Goal: Information Seeking & Learning: Check status

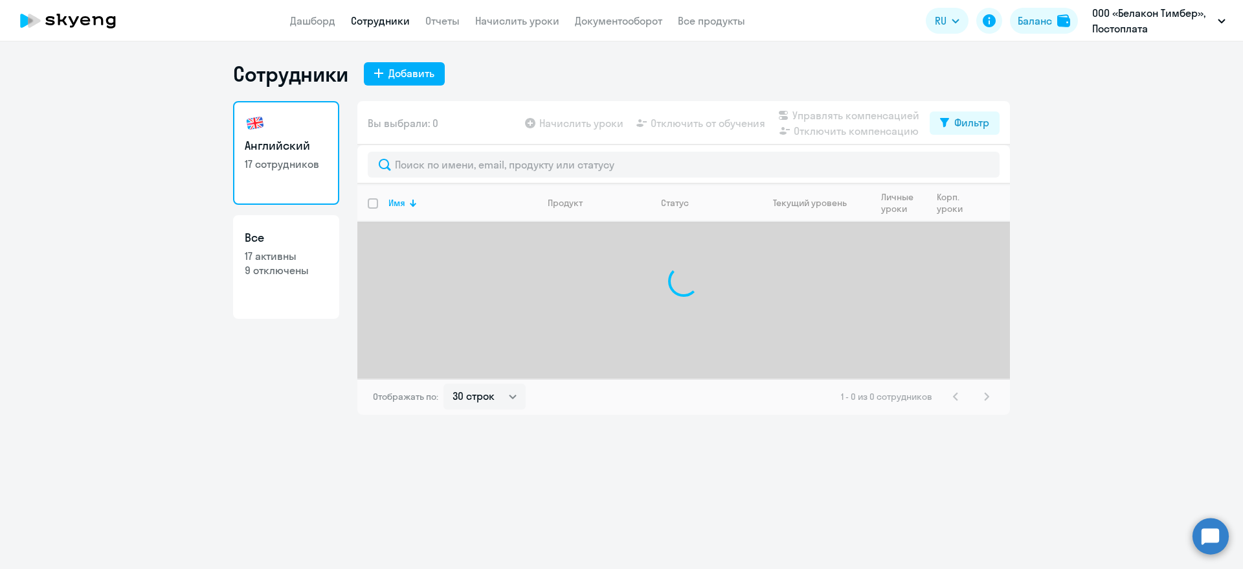
select select "30"
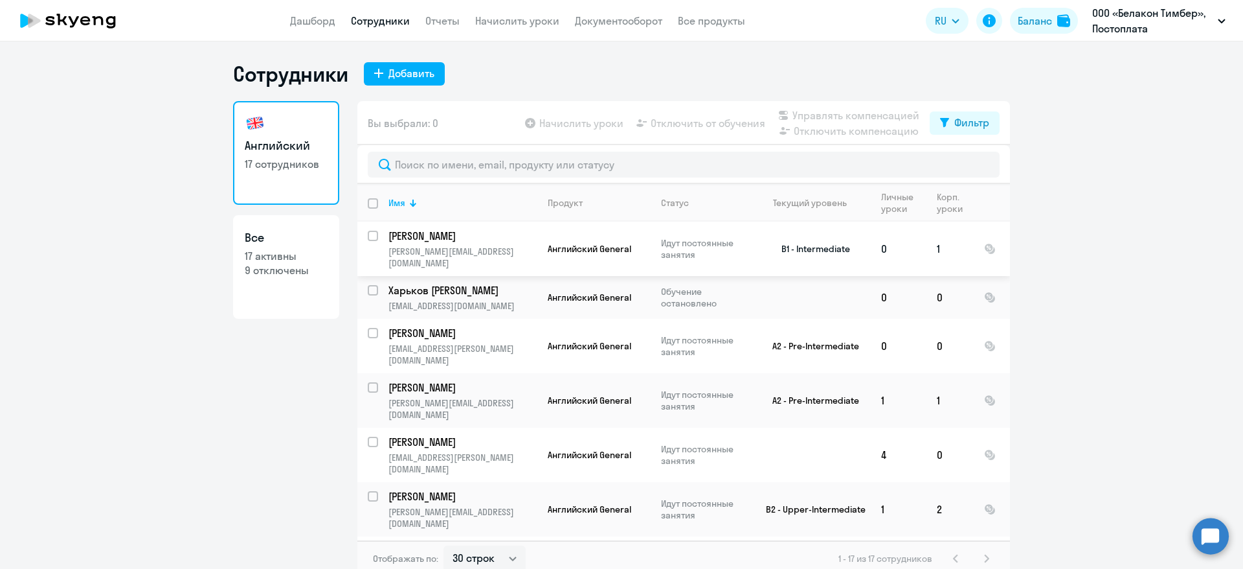
click at [974, 244] on td at bounding box center [992, 248] width 36 height 54
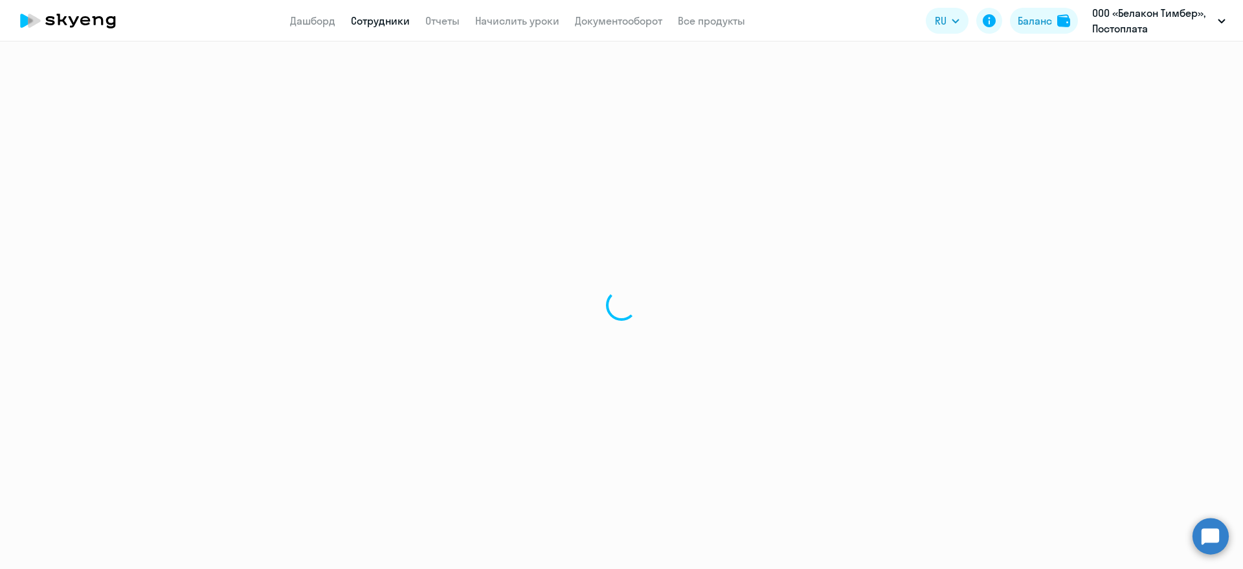
select select "english"
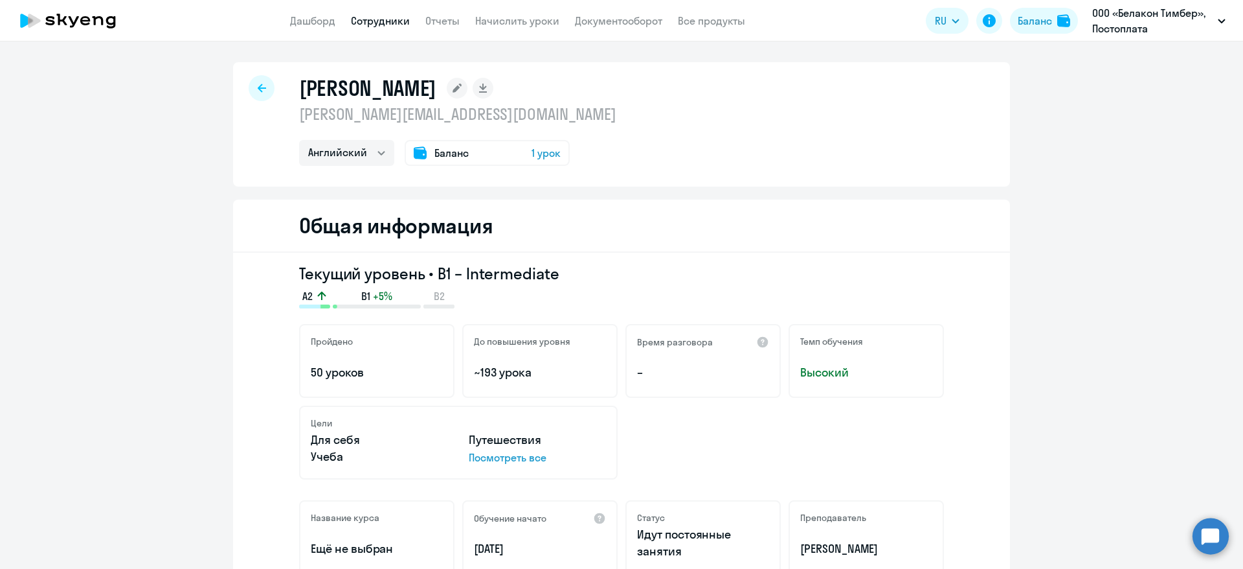
scroll to position [389, 0]
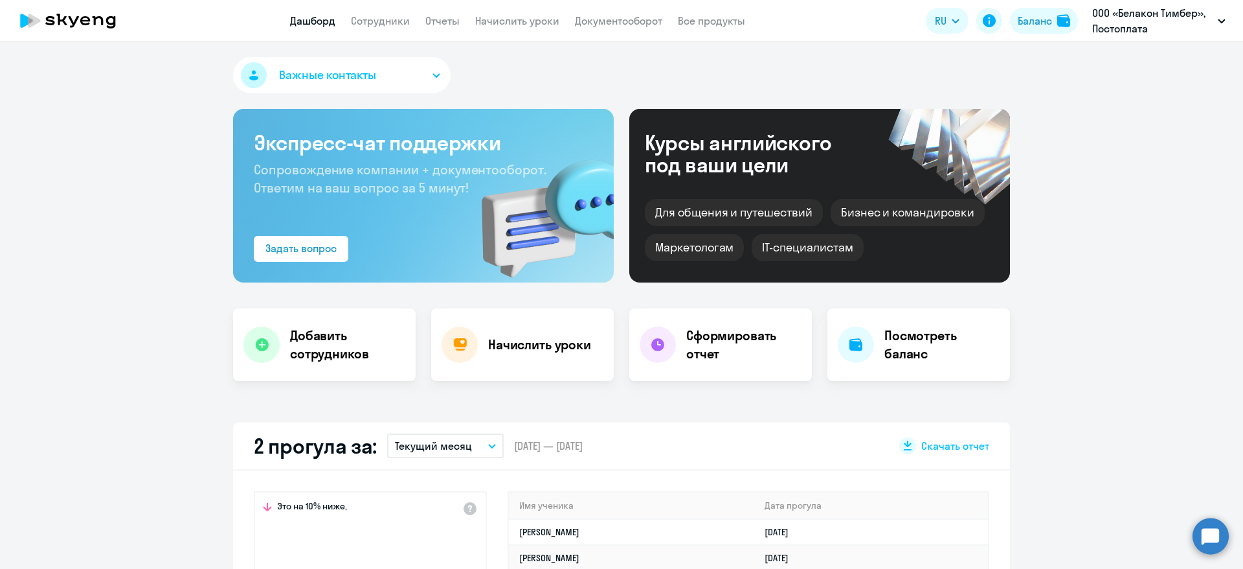
select select "30"
click at [391, 13] on app-menu-item-link "Сотрудники" at bounding box center [380, 21] width 59 height 16
click at [391, 17] on link "Сотрудники" at bounding box center [380, 20] width 59 height 13
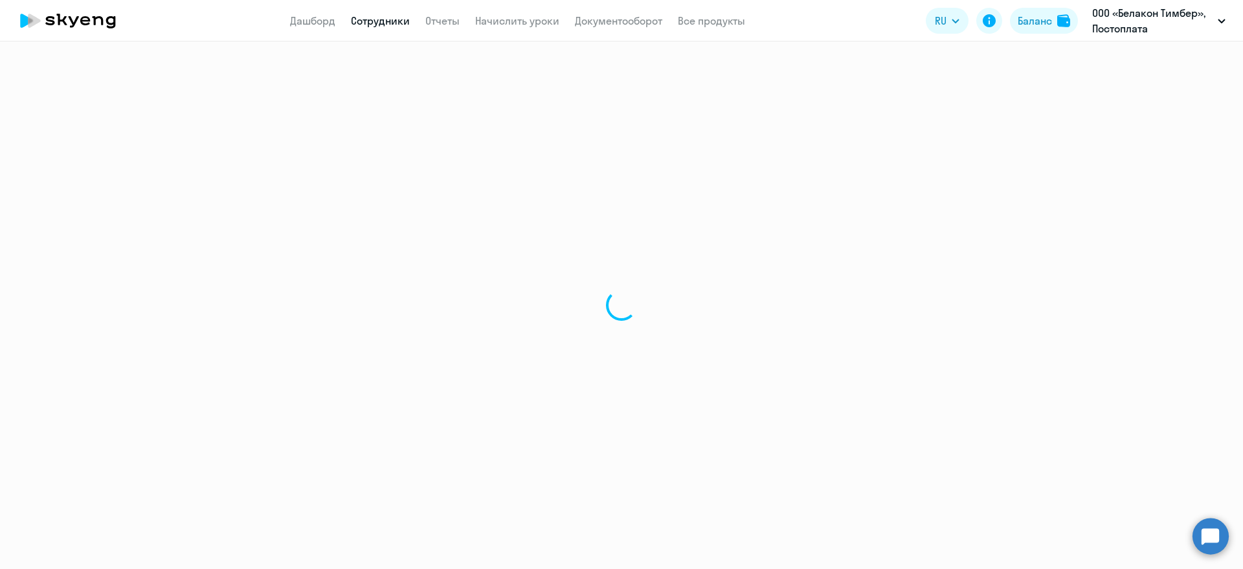
select select "30"
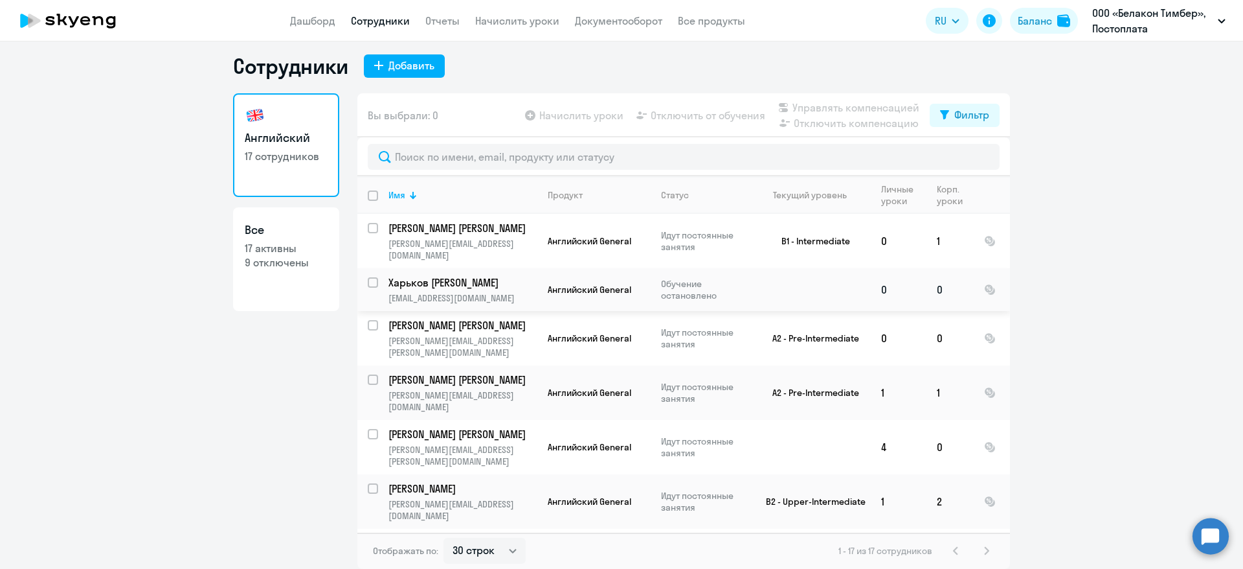
drag, startPoint x: 654, startPoint y: 271, endPoint x: 711, endPoint y: 284, distance: 58.3
click at [711, 284] on p "Обучение остановлено" at bounding box center [705, 289] width 89 height 23
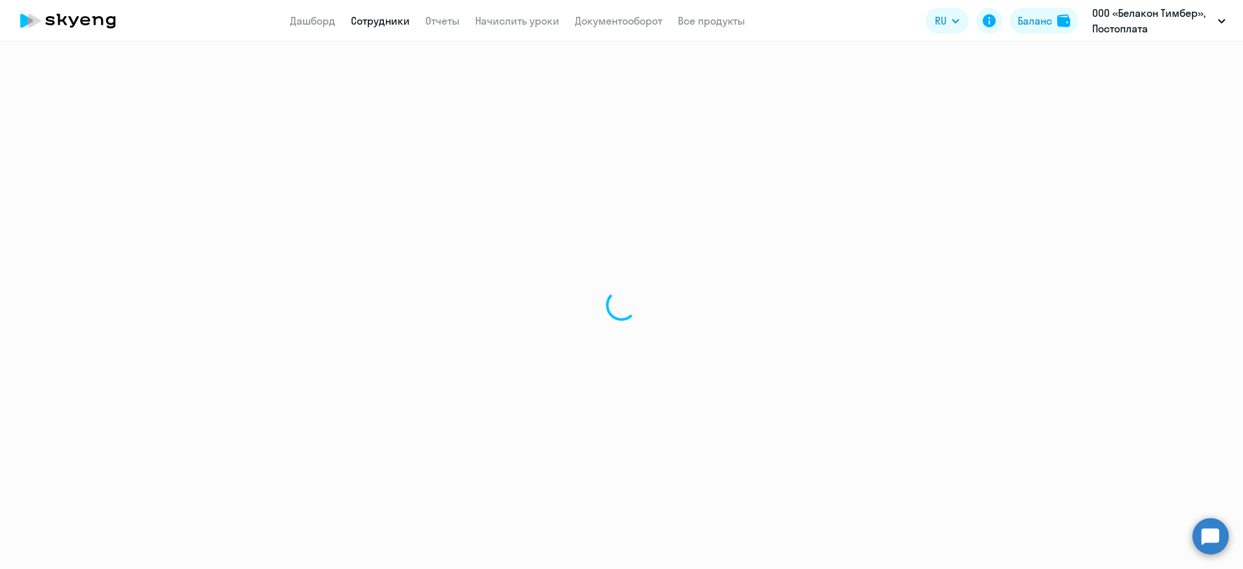
select select "english"
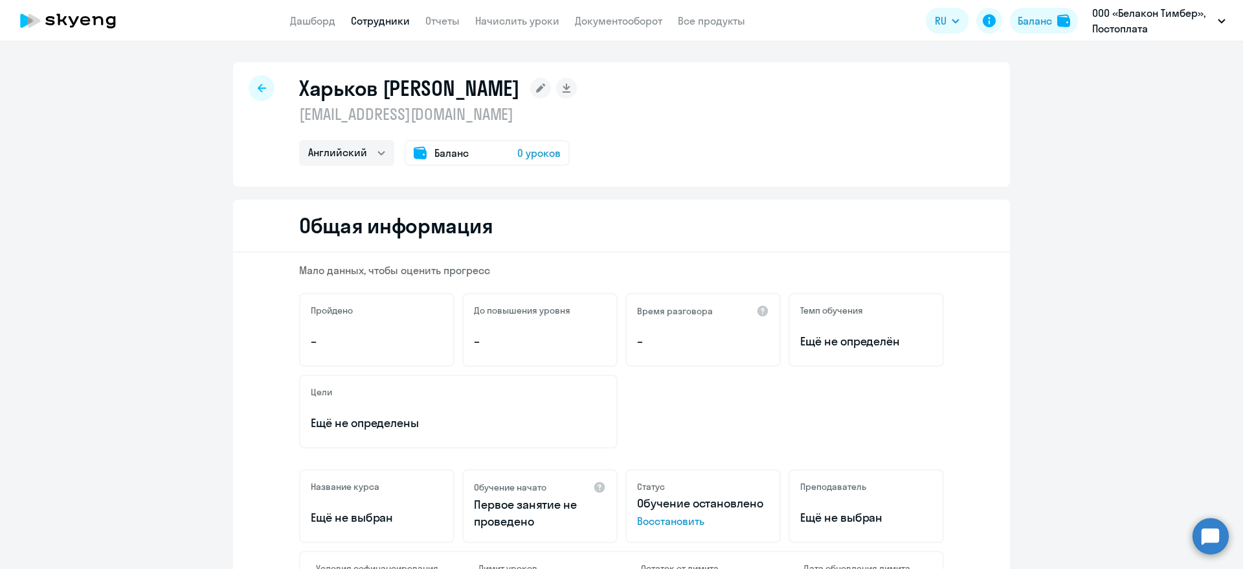
click at [381, 21] on link "Сотрудники" at bounding box center [380, 20] width 59 height 13
select select "30"
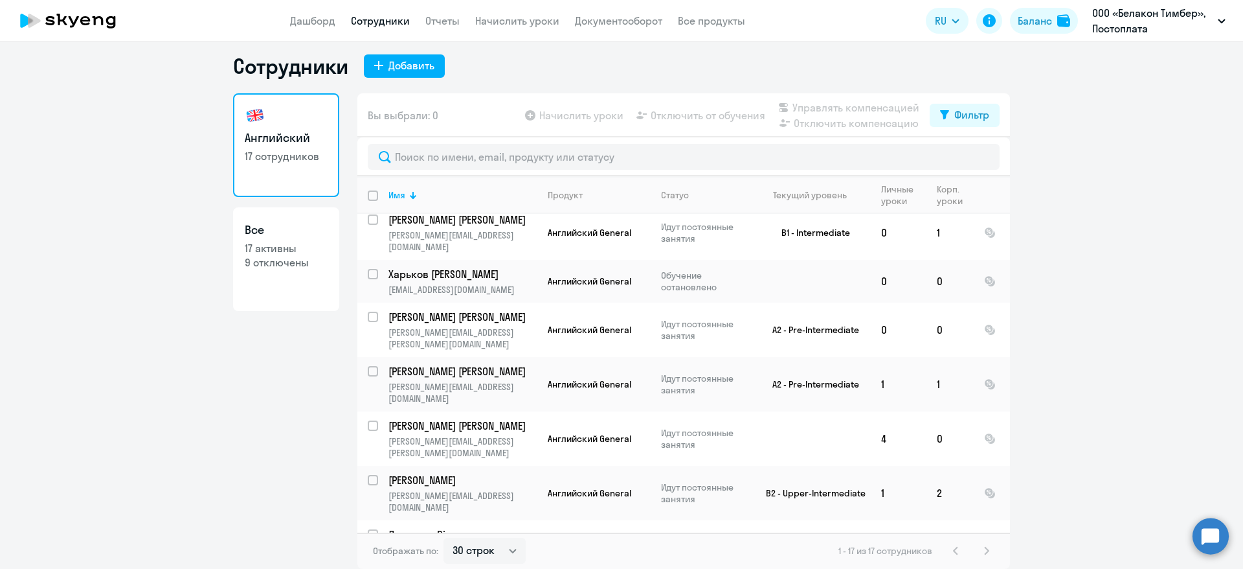
click at [1000, 310] on div "Имя Продукт Статус Текущий уровень Личные уроки Корп. уроки [PERSON_NAME] [PERS…" at bounding box center [683, 354] width 653 height 356
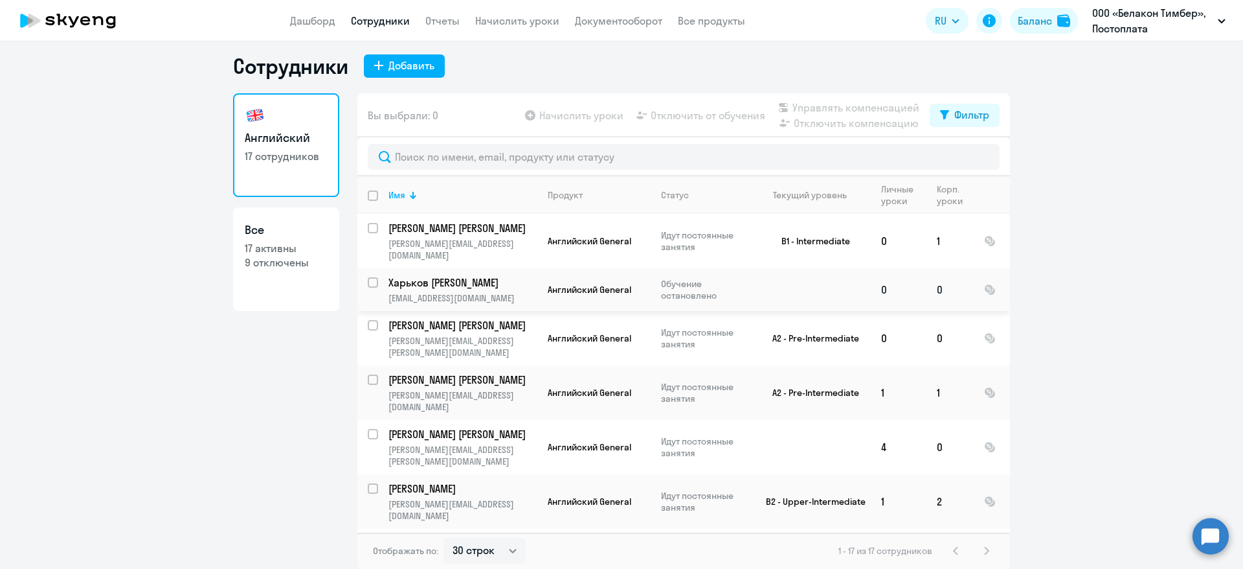
drag, startPoint x: 717, startPoint y: 282, endPoint x: 652, endPoint y: 271, distance: 65.7
click at [652, 271] on td "Обучение остановлено" at bounding box center [701, 289] width 100 height 43
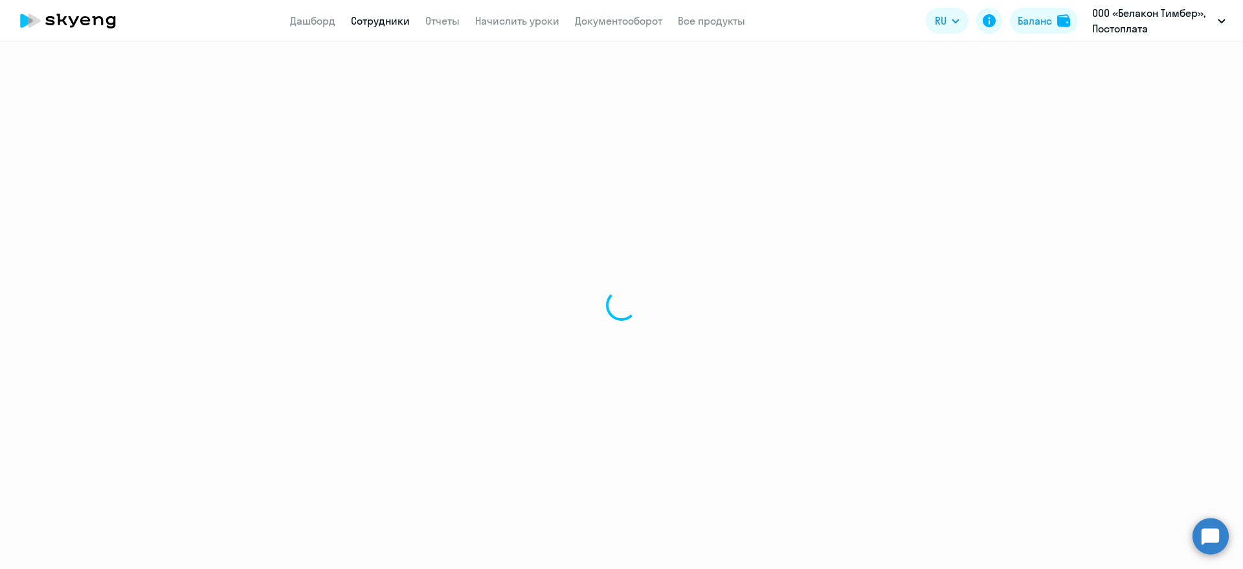
select select "english"
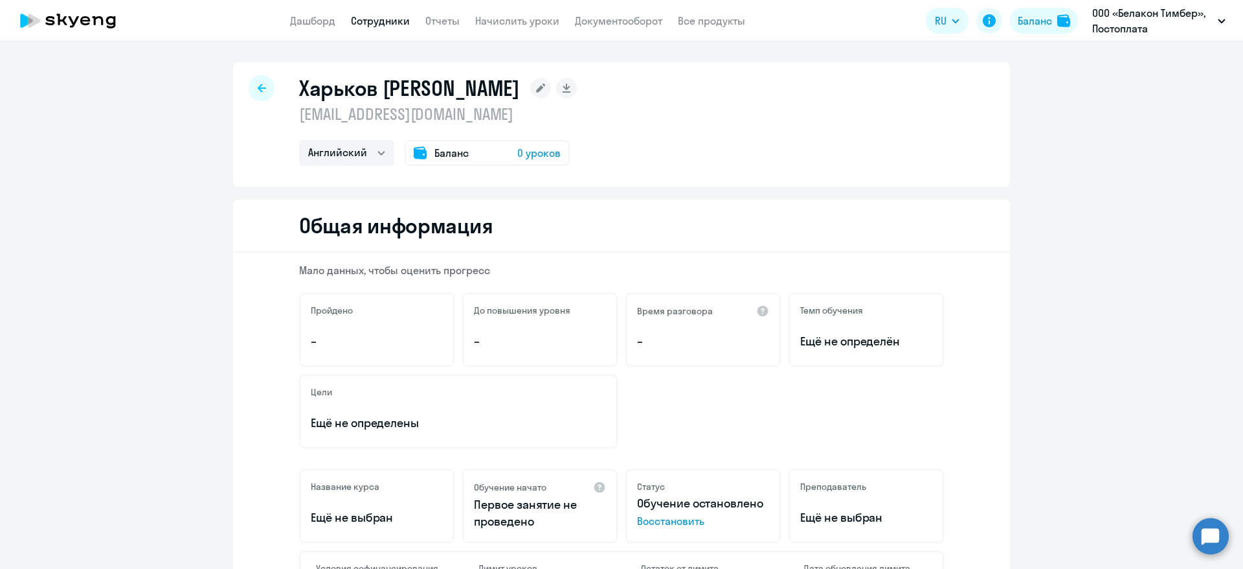
click at [258, 87] on icon at bounding box center [262, 88] width 8 height 8
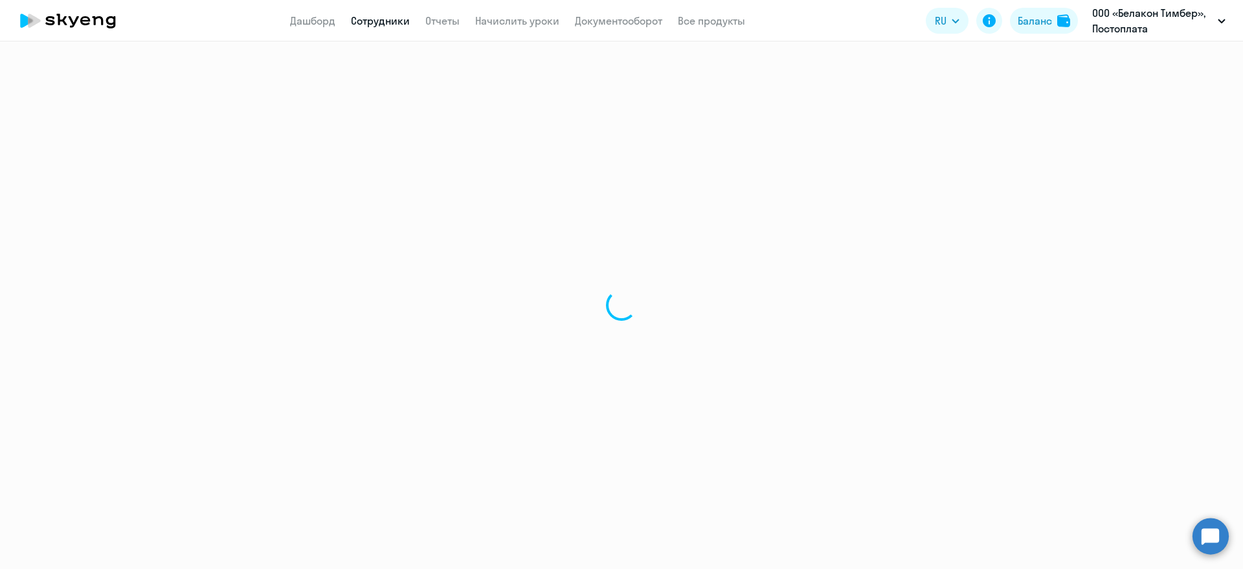
select select "30"
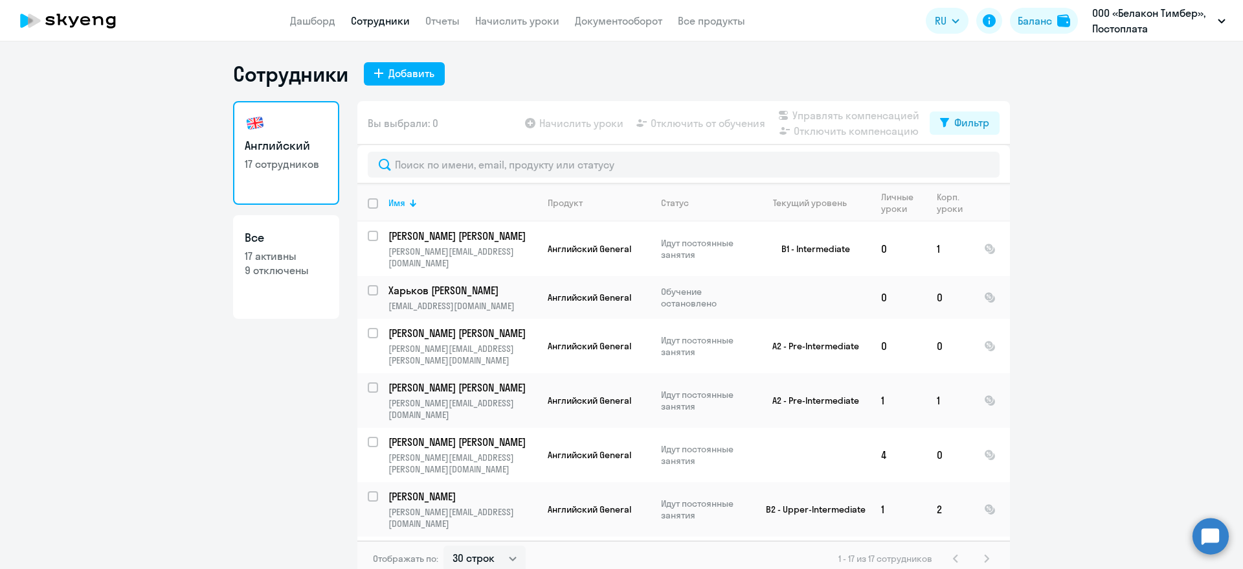
click at [746, 76] on div "Сотрудники Добавить" at bounding box center [621, 74] width 777 height 26
